Goal: Information Seeking & Learning: Learn about a topic

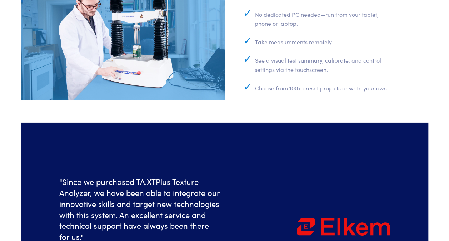
scroll to position [2685, 0]
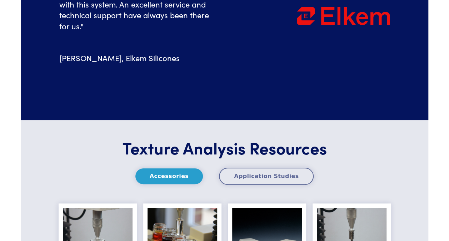
click at [276, 168] on button "Application Studies" at bounding box center [266, 176] width 95 height 17
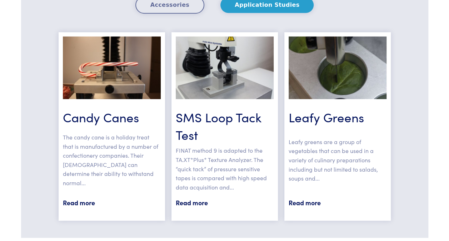
scroll to position [2881, 0]
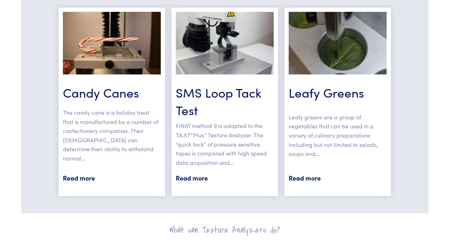
click at [187, 173] on link "Read more" at bounding box center [225, 178] width 98 height 11
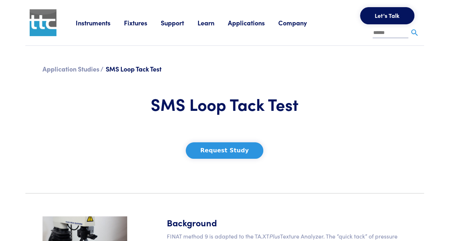
scroll to position [211, 0]
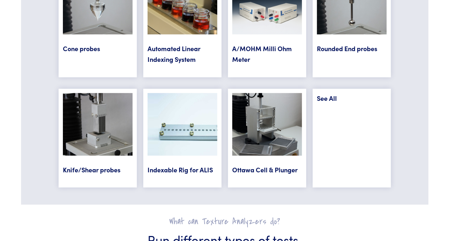
scroll to position [2711, 0]
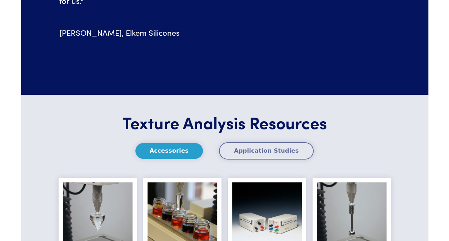
click at [278, 142] on button "Application Studies" at bounding box center [266, 150] width 95 height 17
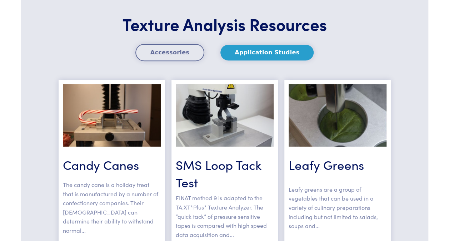
scroll to position [2811, 0]
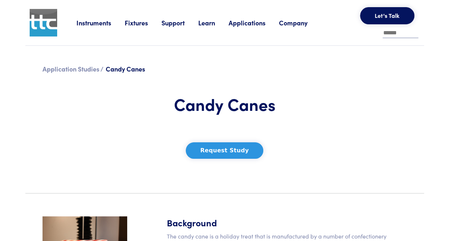
scroll to position [211, 0]
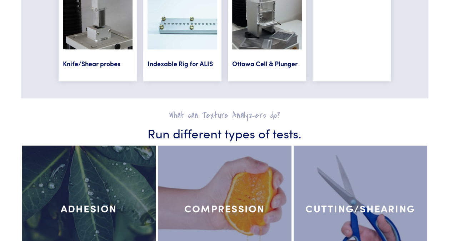
scroll to position [2701, 0]
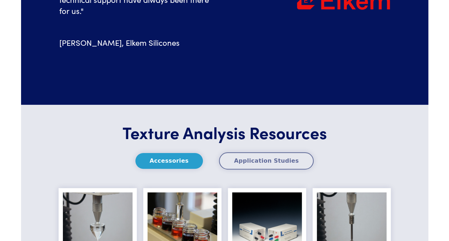
click at [267, 152] on button "Application Studies" at bounding box center [266, 160] width 95 height 17
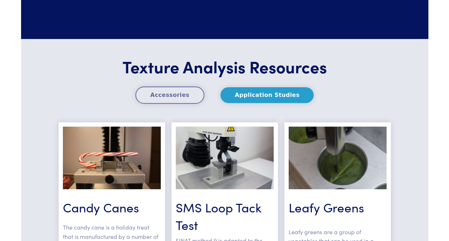
scroll to position [2853, 0]
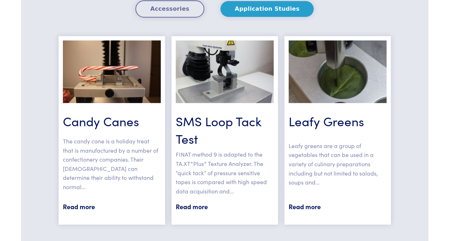
click at [309, 201] on link "Read more" at bounding box center [338, 206] width 98 height 11
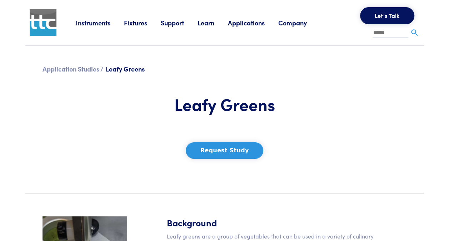
scroll to position [211, 0]
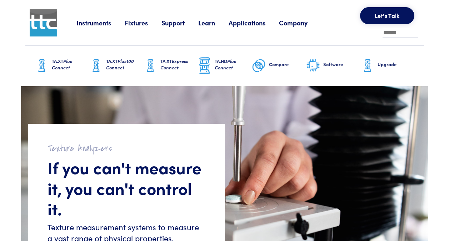
scroll to position [2853, 0]
